Goal: Task Accomplishment & Management: Manage account settings

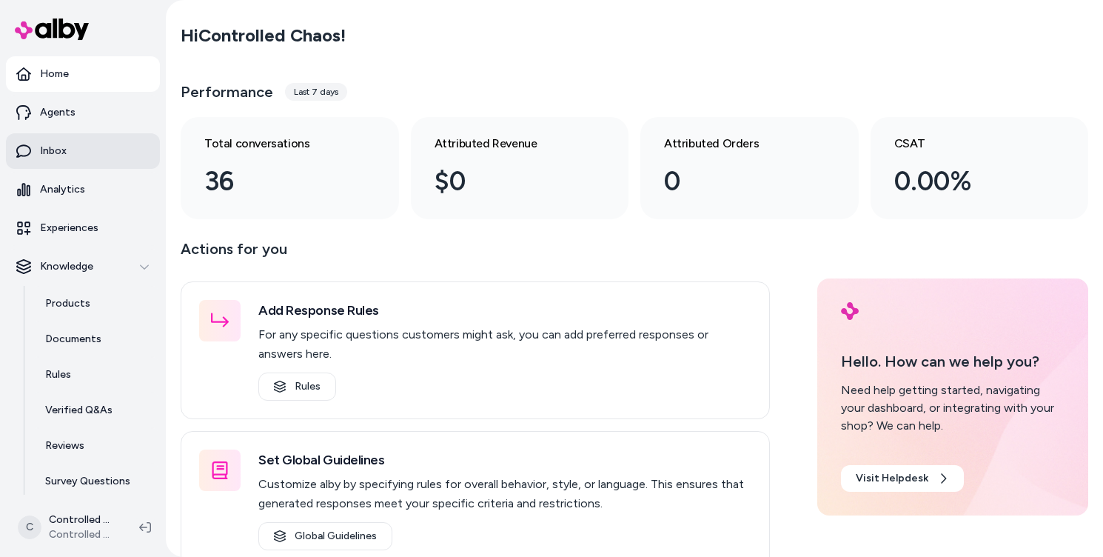
click at [73, 164] on link "Inbox" at bounding box center [83, 151] width 154 height 36
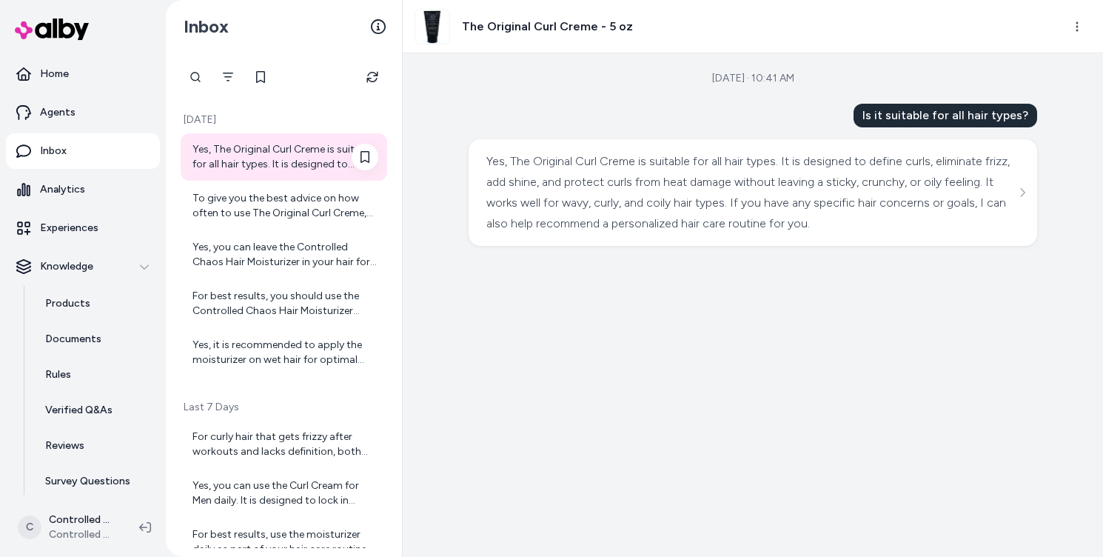
click at [239, 159] on div "Yes, The Original Curl Creme is suitable for all hair types. It is designed to …" at bounding box center [285, 157] width 186 height 30
click at [236, 209] on div "To give you the best advice on how often to use The Original Curl Creme, could …" at bounding box center [285, 206] width 186 height 30
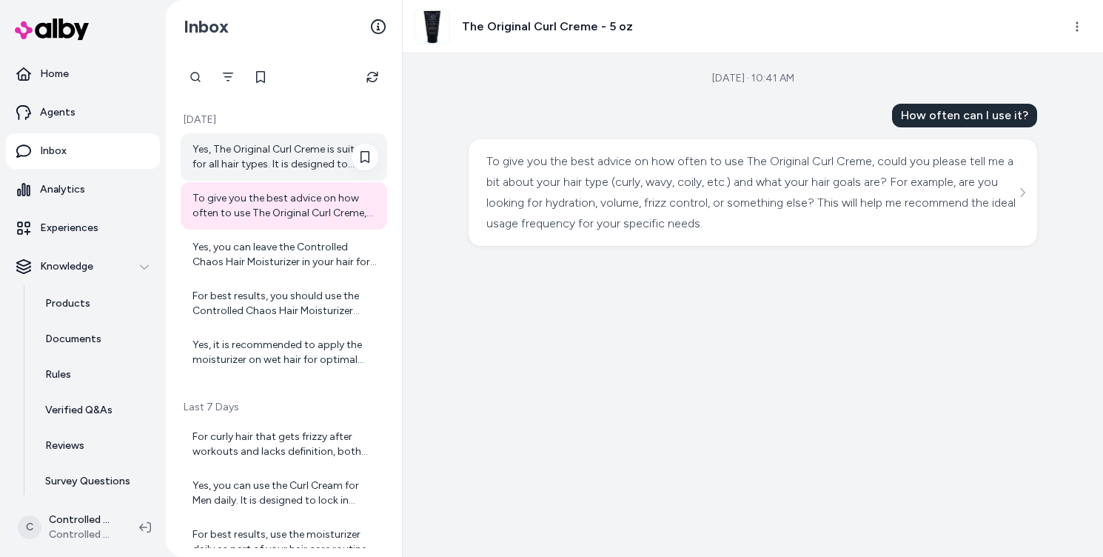
click at [252, 171] on div "Yes, The Original Curl Creme is suitable for all hair types. It is designed to …" at bounding box center [285, 157] width 186 height 30
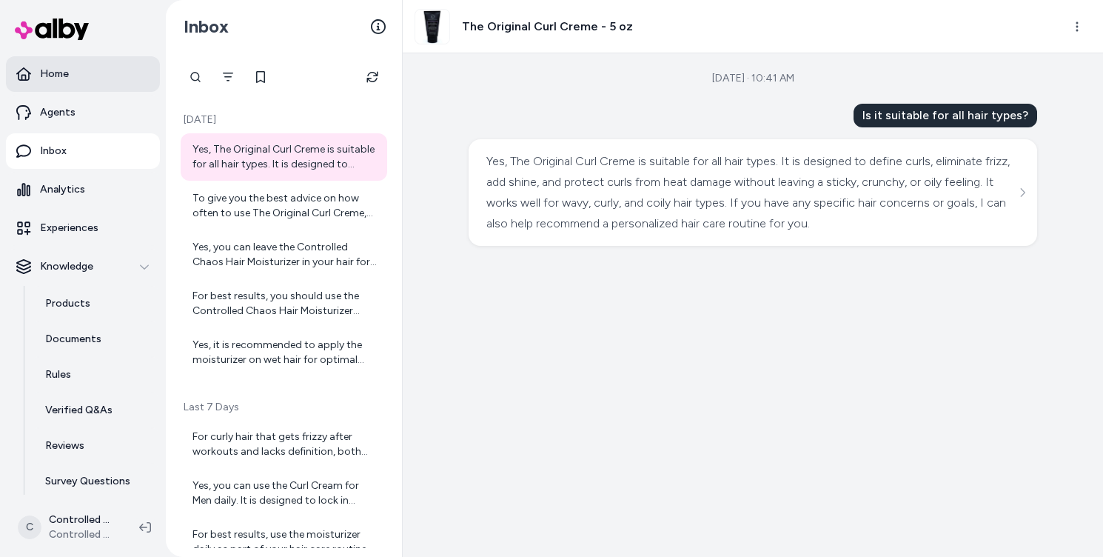
click at [82, 82] on link "Home" at bounding box center [83, 74] width 154 height 36
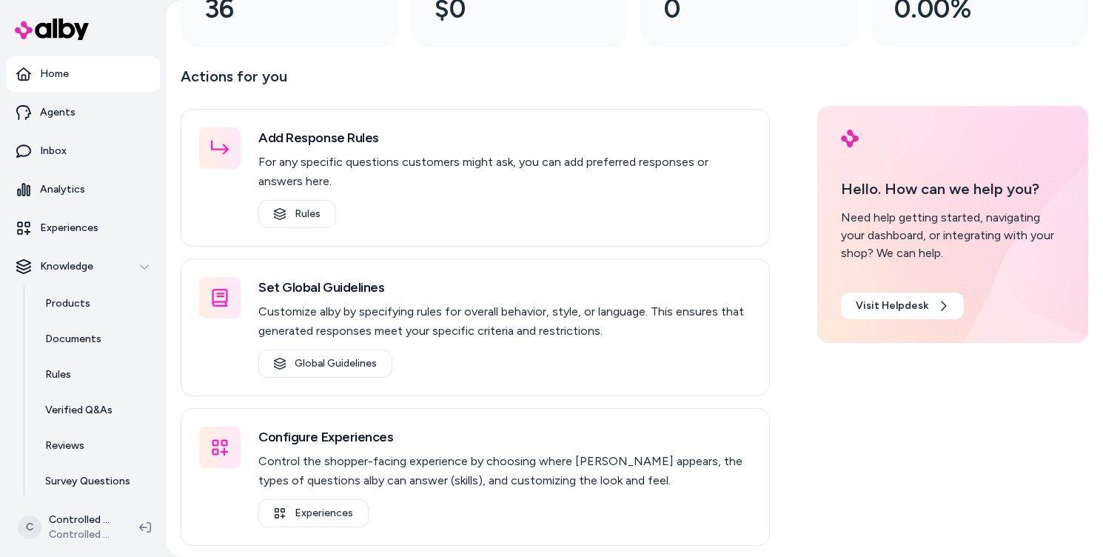
scroll to position [176, 0]
